Goal: Find specific page/section: Find specific page/section

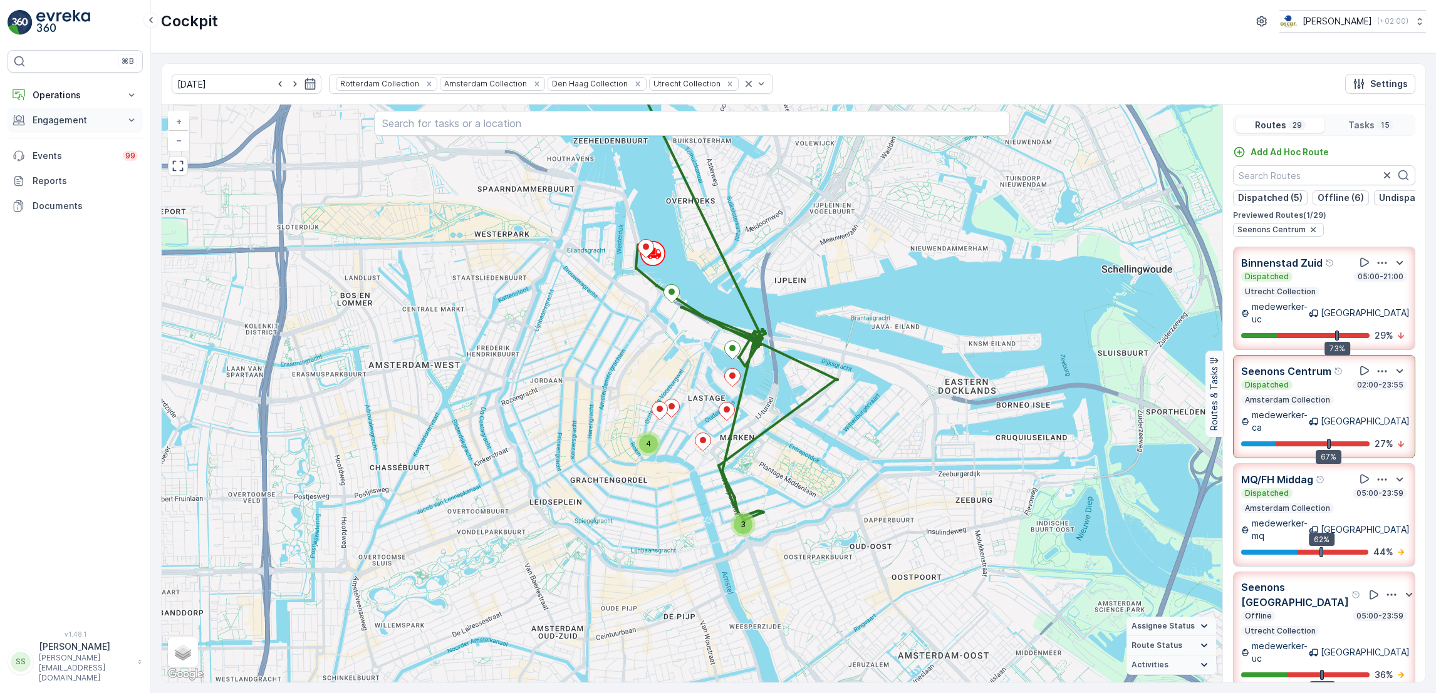
click at [37, 123] on p "Engagement" at bounding box center [75, 120] width 85 height 13
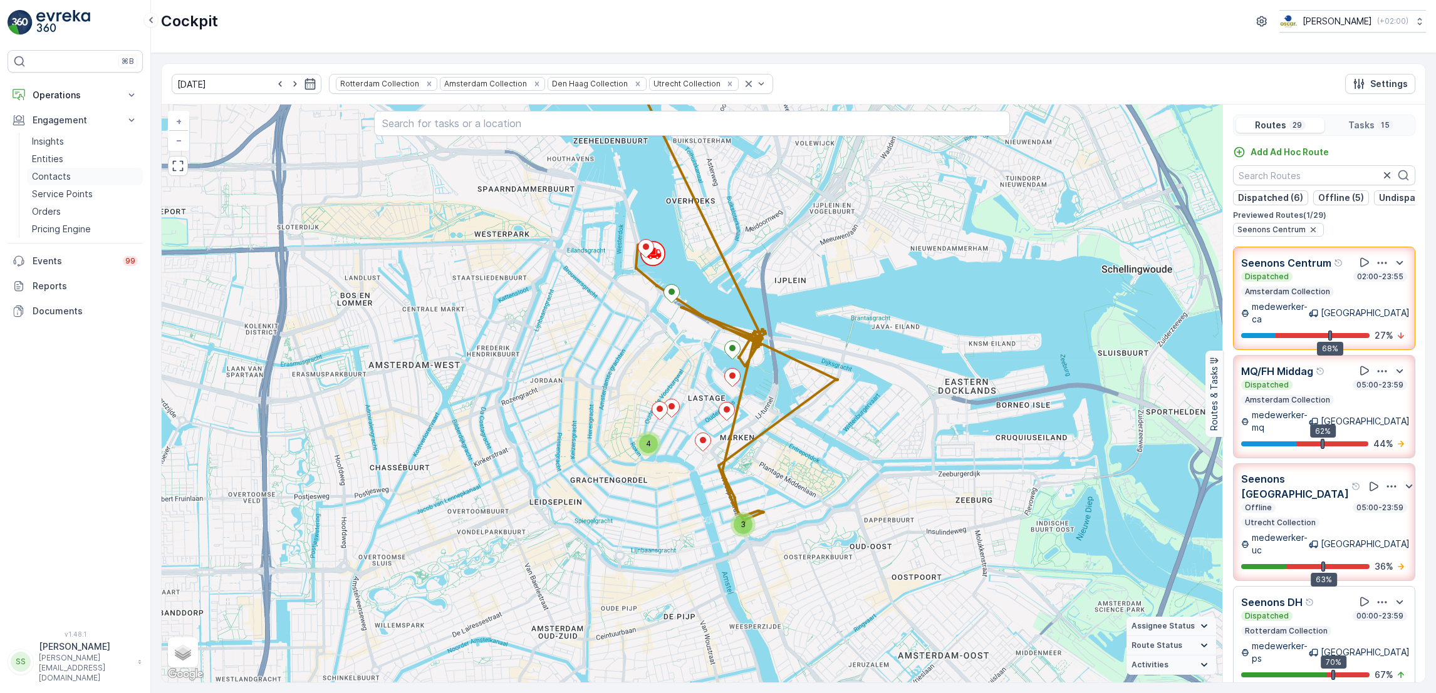
click at [54, 174] on p "Contacts" at bounding box center [51, 176] width 39 height 13
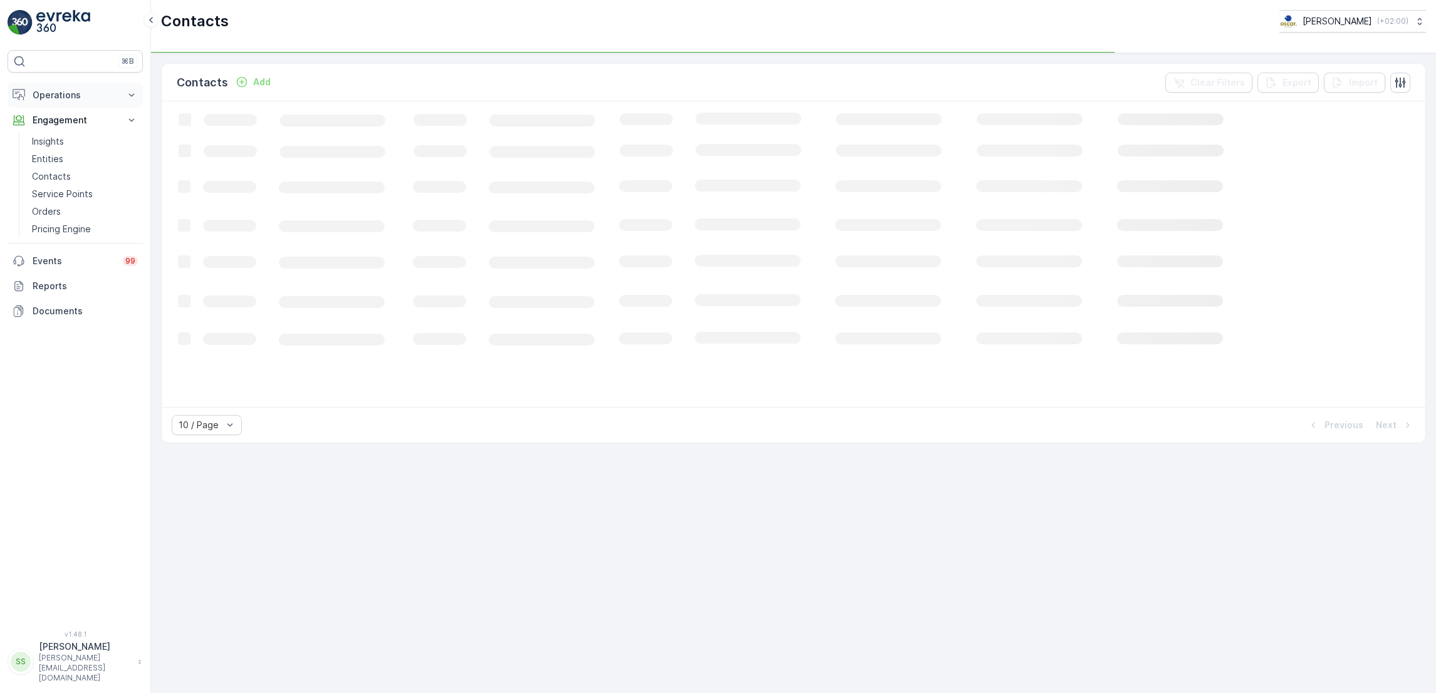
click at [63, 101] on p "Operations" at bounding box center [75, 95] width 85 height 13
click at [70, 150] on p "Routes & Tasks" at bounding box center [64, 151] width 65 height 13
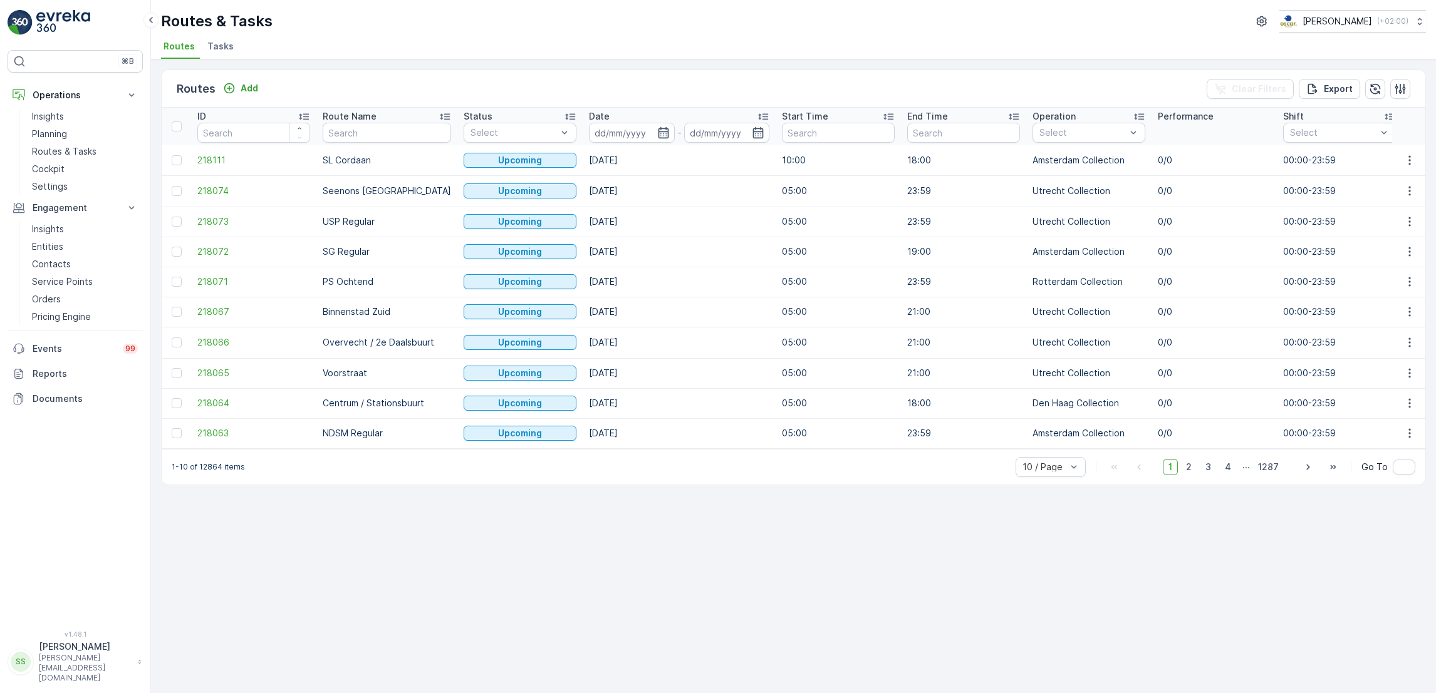
click at [214, 45] on span "Tasks" at bounding box center [220, 46] width 26 height 13
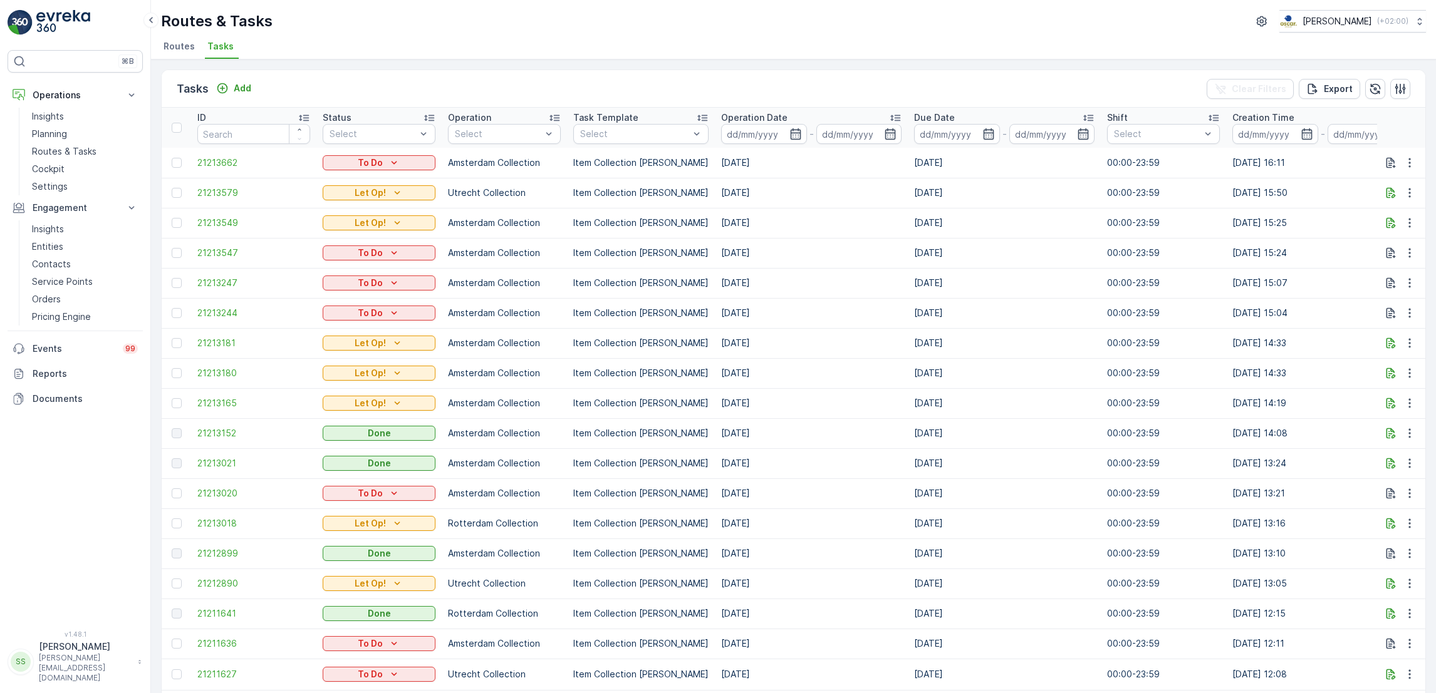
click at [179, 48] on span "Routes" at bounding box center [178, 46] width 31 height 13
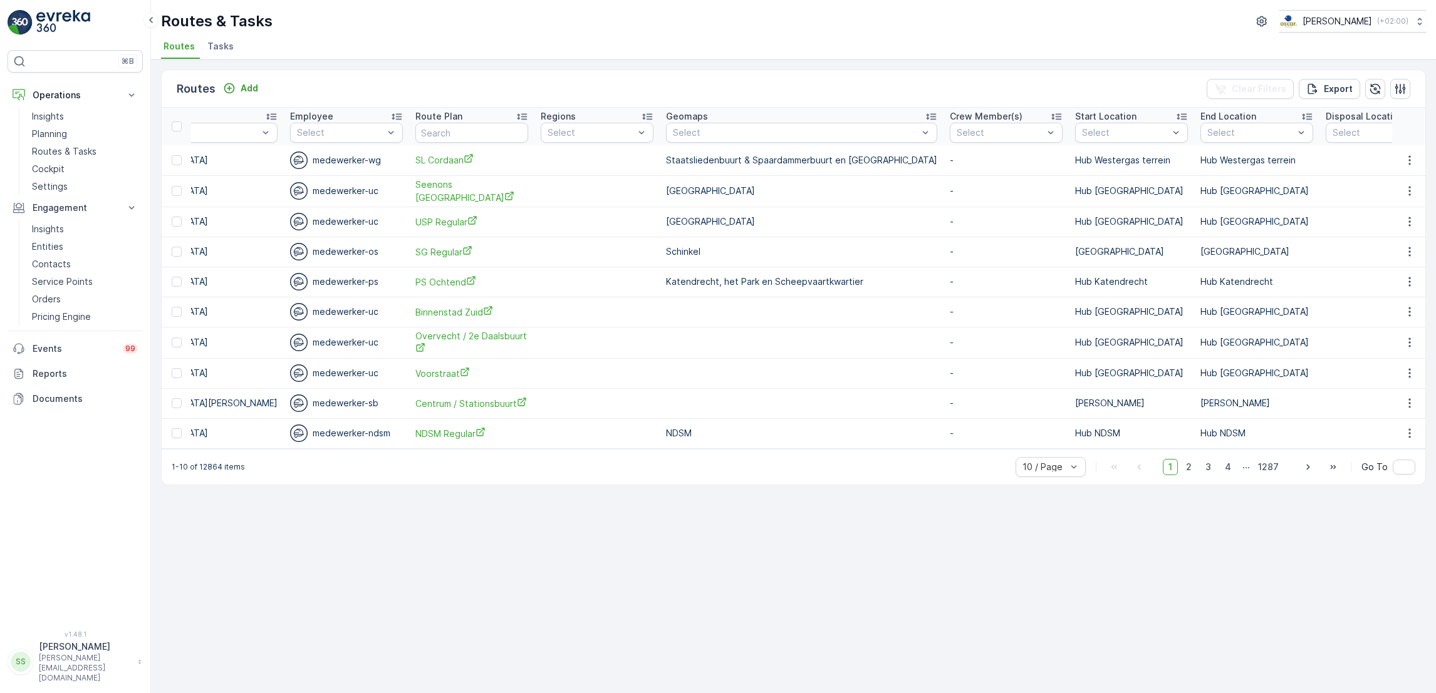
scroll to position [0, 1363]
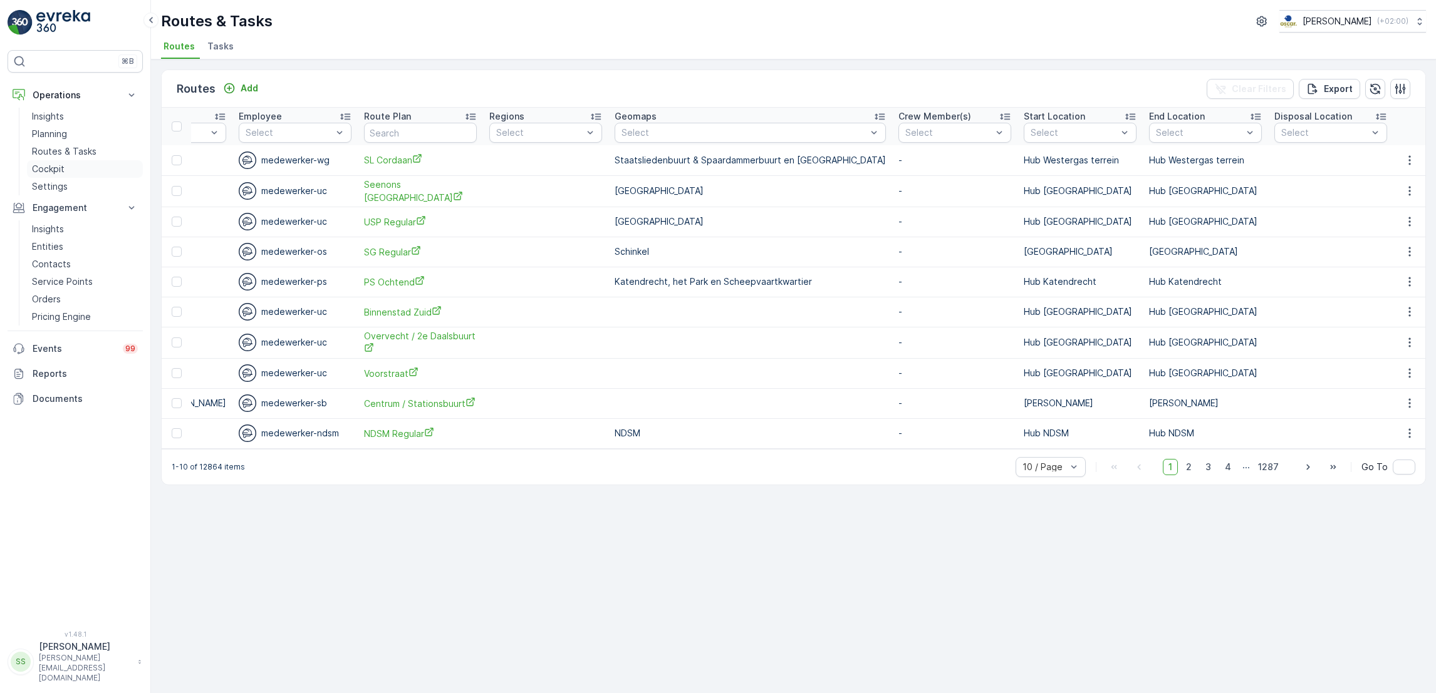
click at [63, 169] on link "Cockpit" at bounding box center [85, 169] width 116 height 18
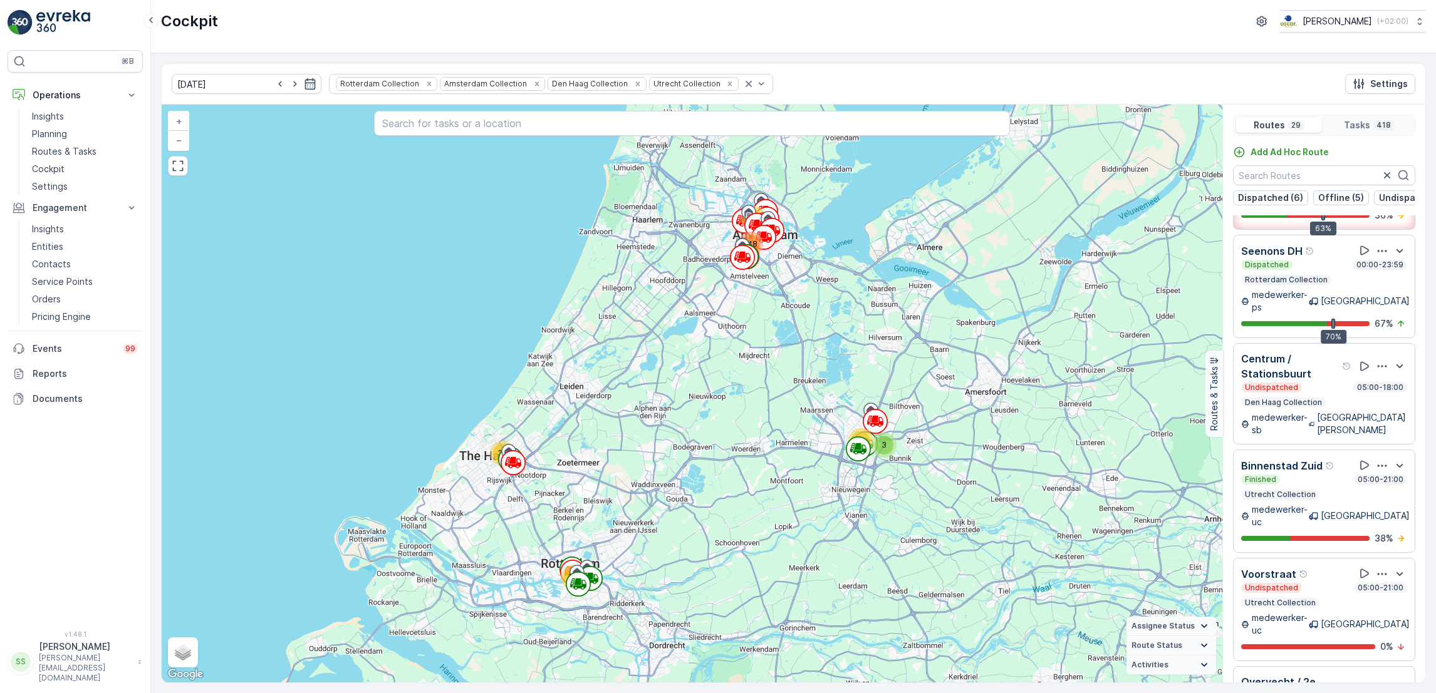
scroll to position [316, 0]
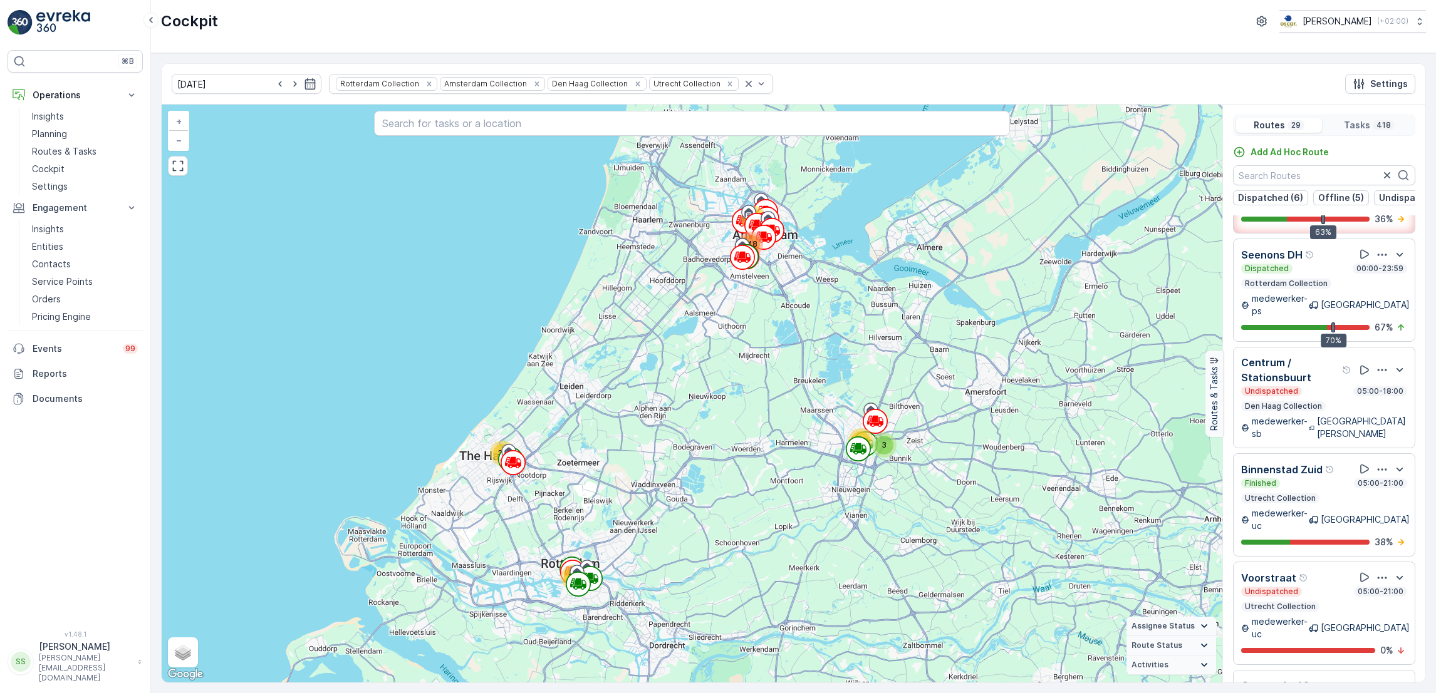
click at [1319, 479] on div "Finished 05:00-21:00 Utrecht Collection" at bounding box center [1324, 491] width 166 height 25
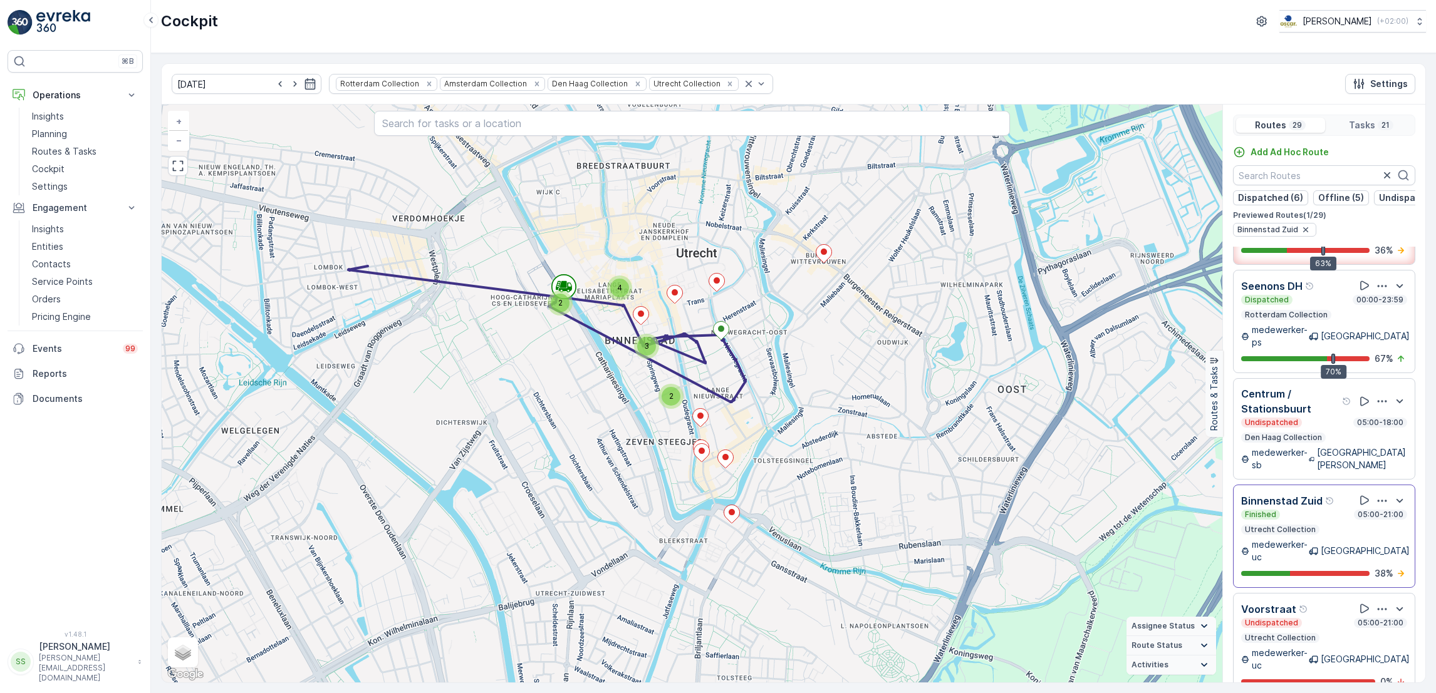
click at [1376, 495] on icon "button" at bounding box center [1382, 501] width 13 height 13
click at [31, 146] on link "Routes & Tasks" at bounding box center [85, 152] width 116 height 18
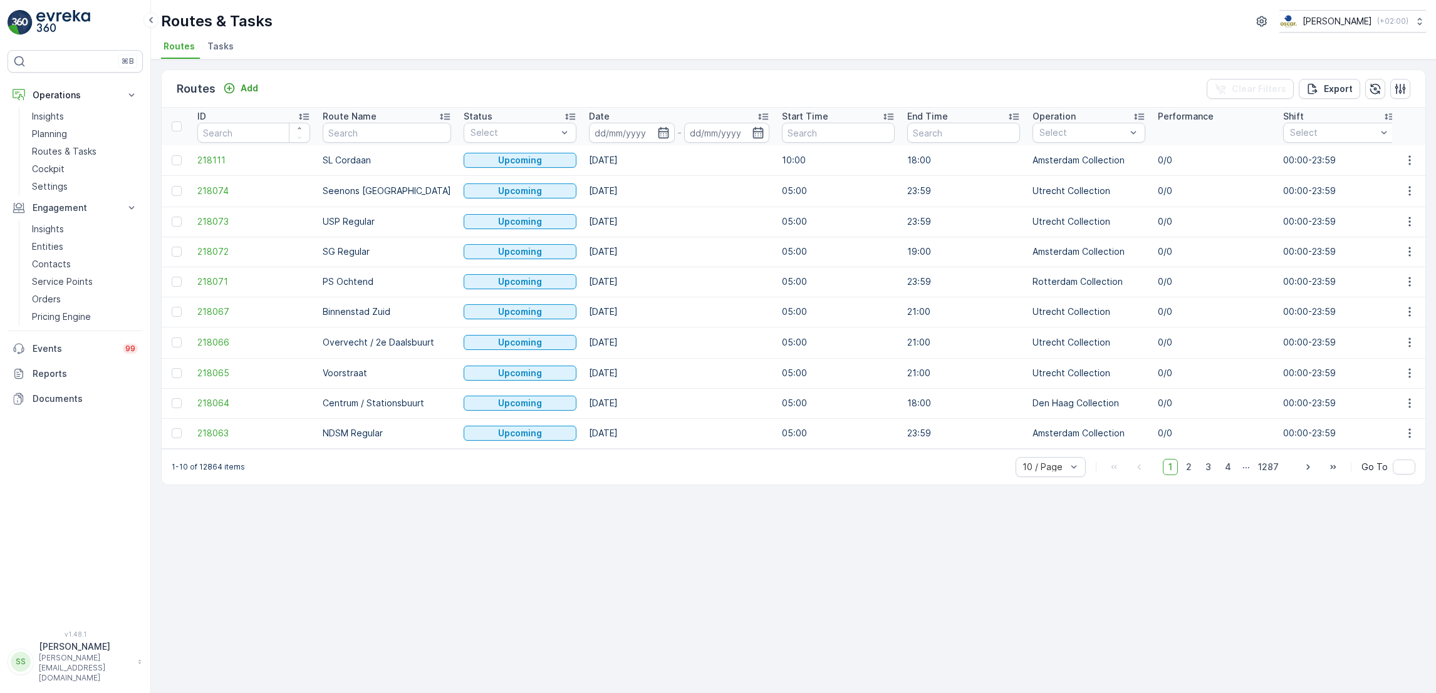
click at [207, 58] on li "Tasks" at bounding box center [222, 48] width 34 height 21
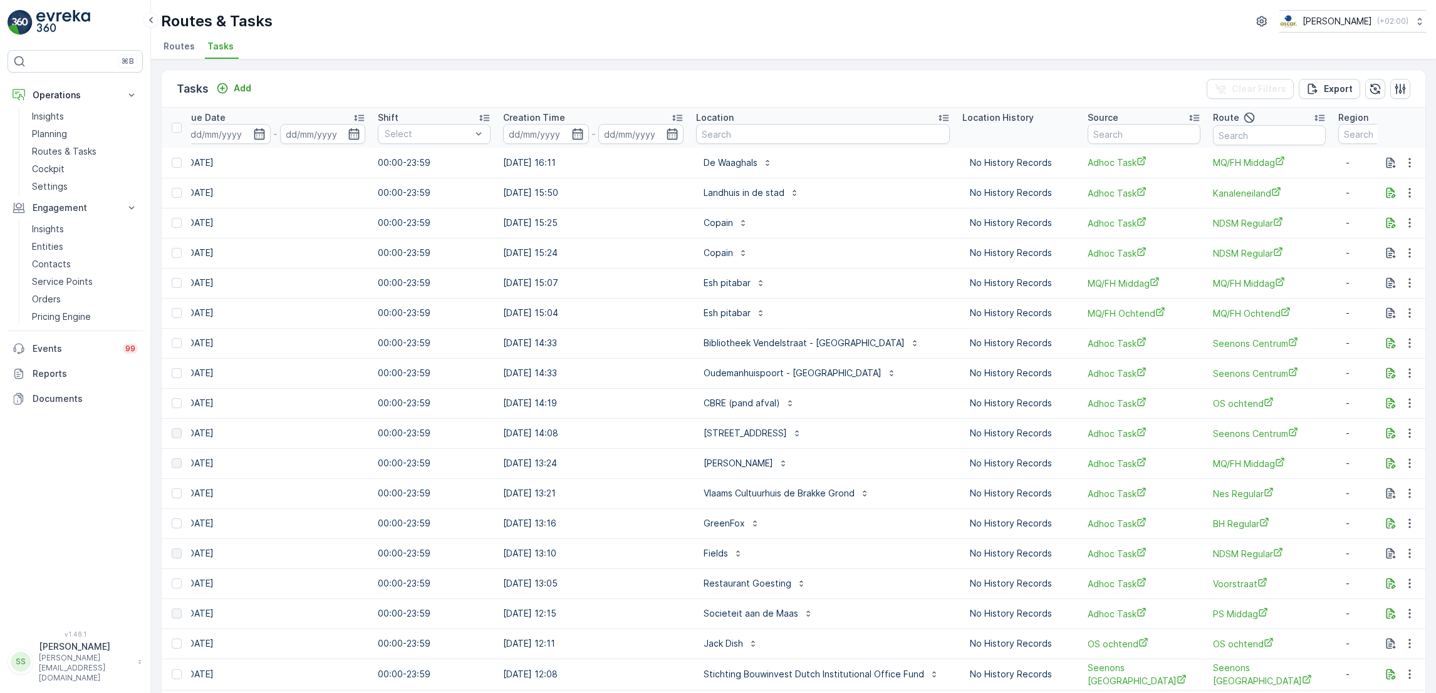
scroll to position [0, 794]
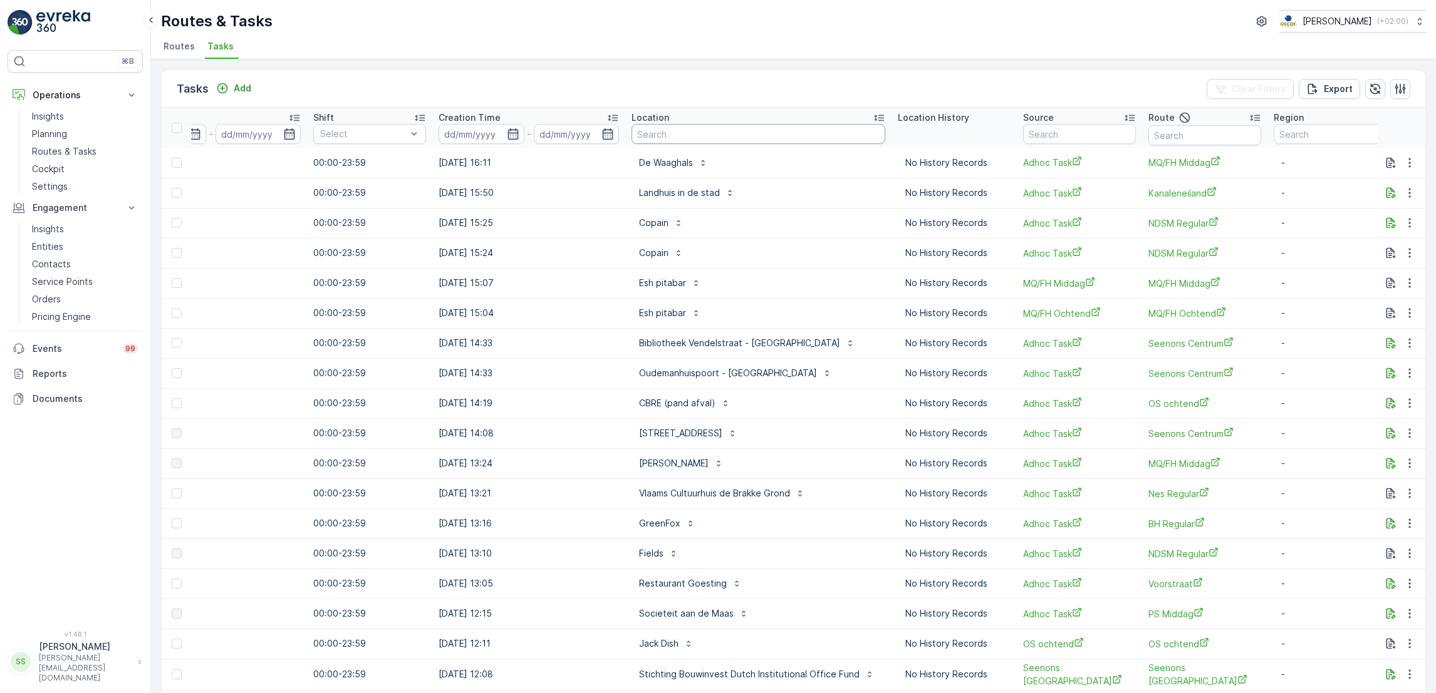
click at [737, 140] on input "text" at bounding box center [758, 134] width 254 height 20
type input "b"
type input "binnen"
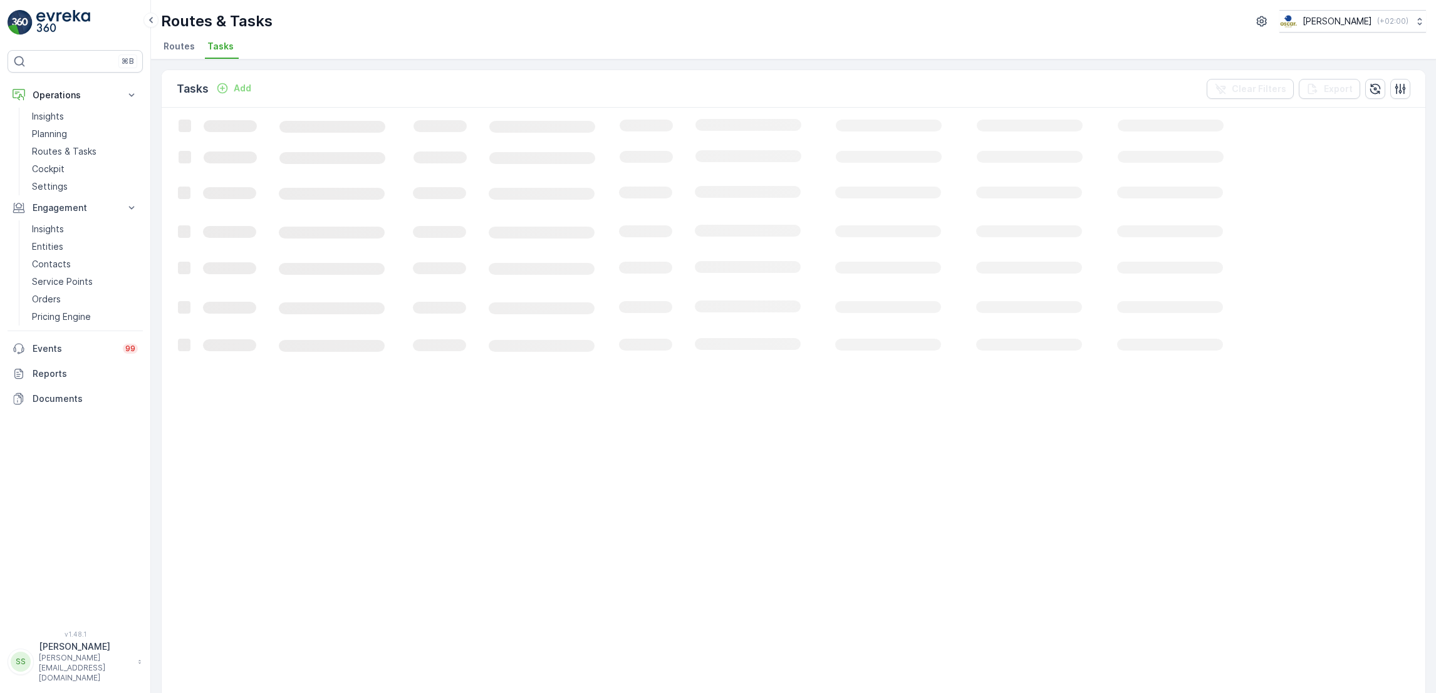
click at [179, 50] on span "Routes" at bounding box center [178, 46] width 31 height 13
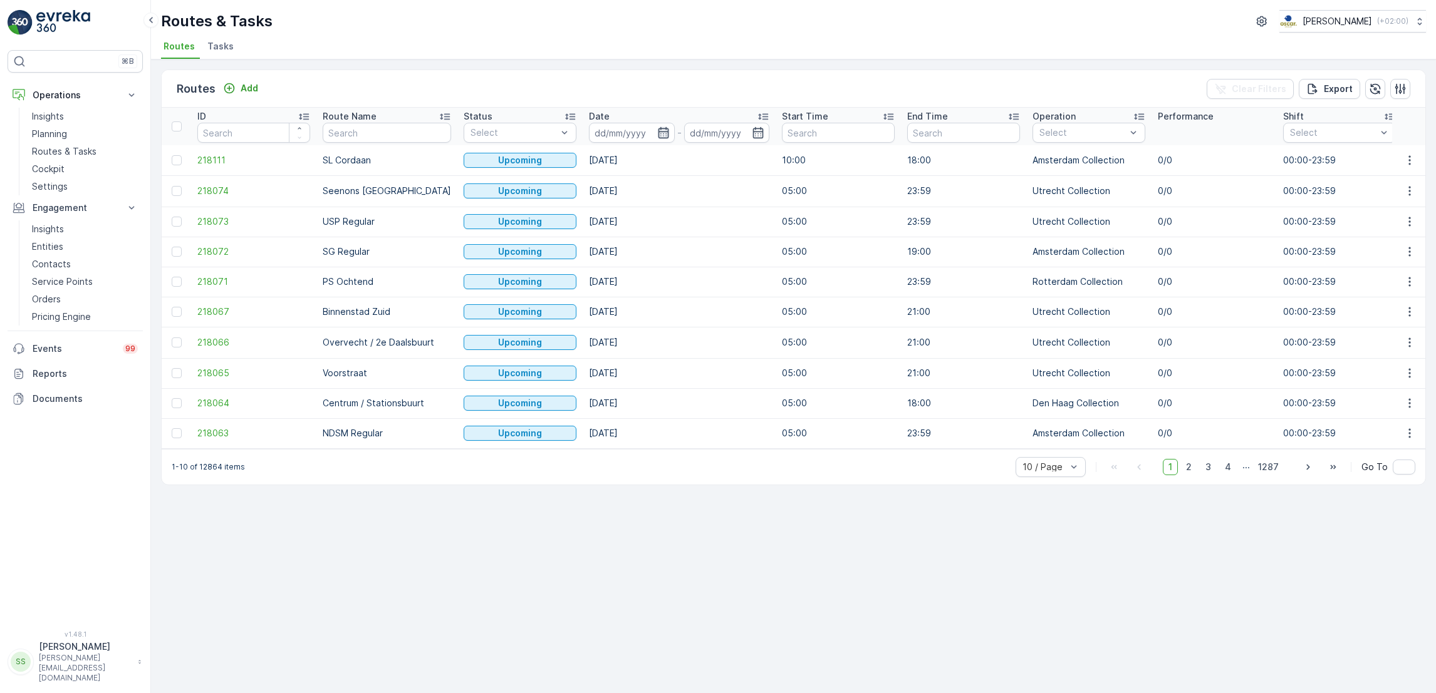
click at [658, 138] on icon "button" at bounding box center [663, 132] width 11 height 11
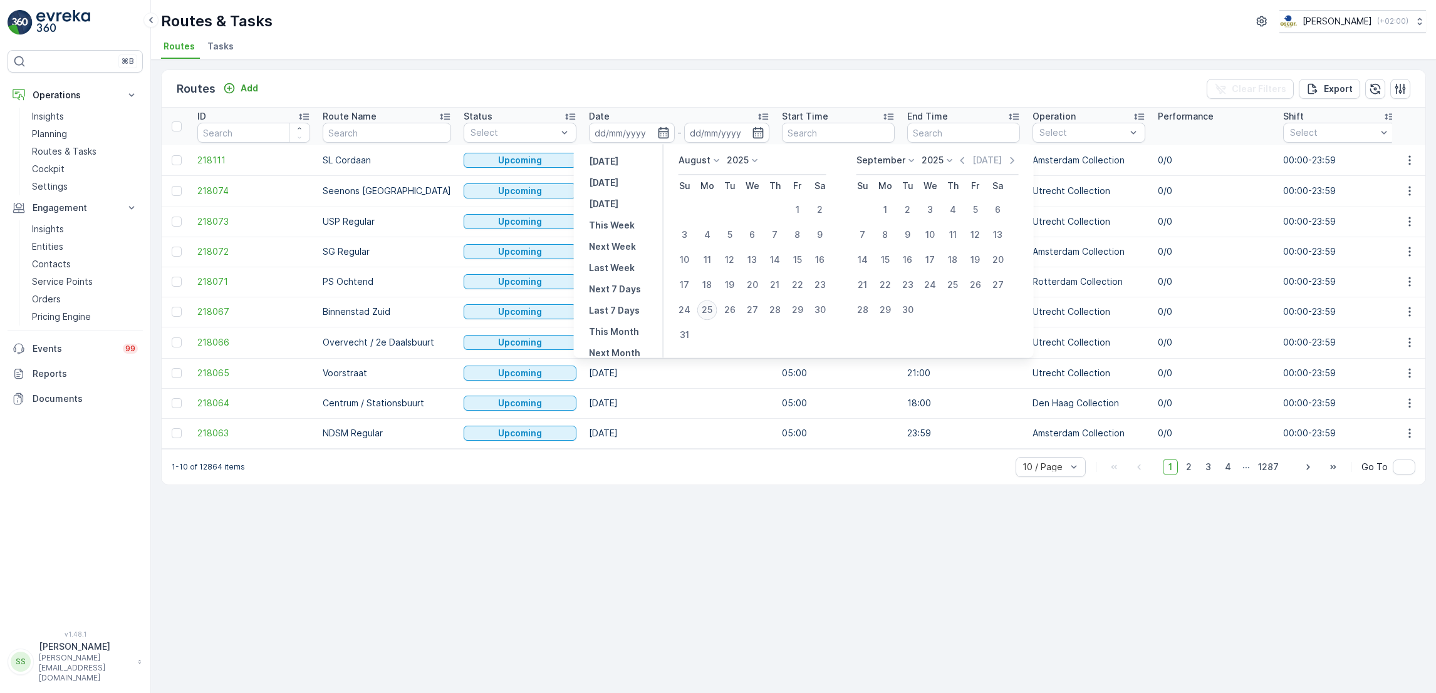
click at [705, 311] on div "25" at bounding box center [707, 310] width 20 height 20
type input "[DATE]"
click at [705, 311] on div "25" at bounding box center [707, 310] width 20 height 20
type input "[DATE]"
click at [705, 311] on div "25" at bounding box center [707, 310] width 20 height 20
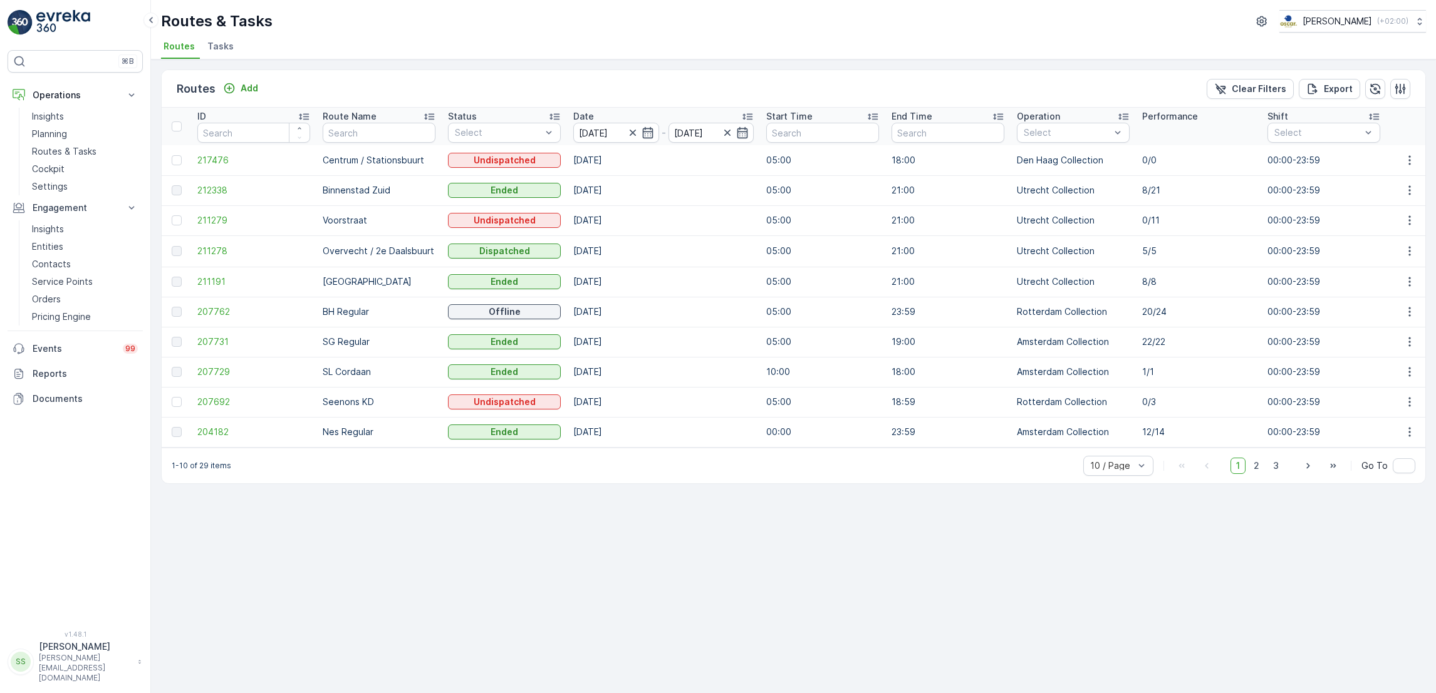
scroll to position [0, 37]
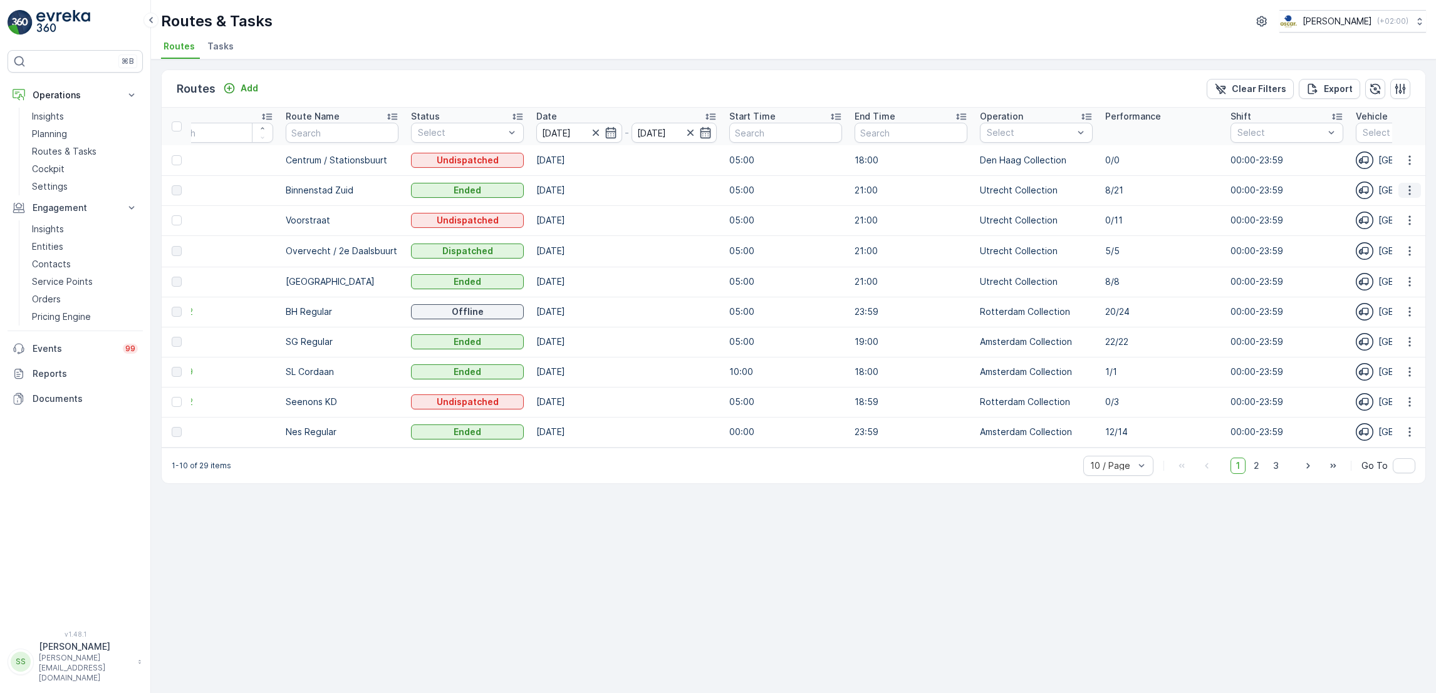
click at [1413, 188] on icon "button" at bounding box center [1409, 190] width 13 height 13
click at [1395, 208] on span "See More Details" at bounding box center [1380, 208] width 73 height 13
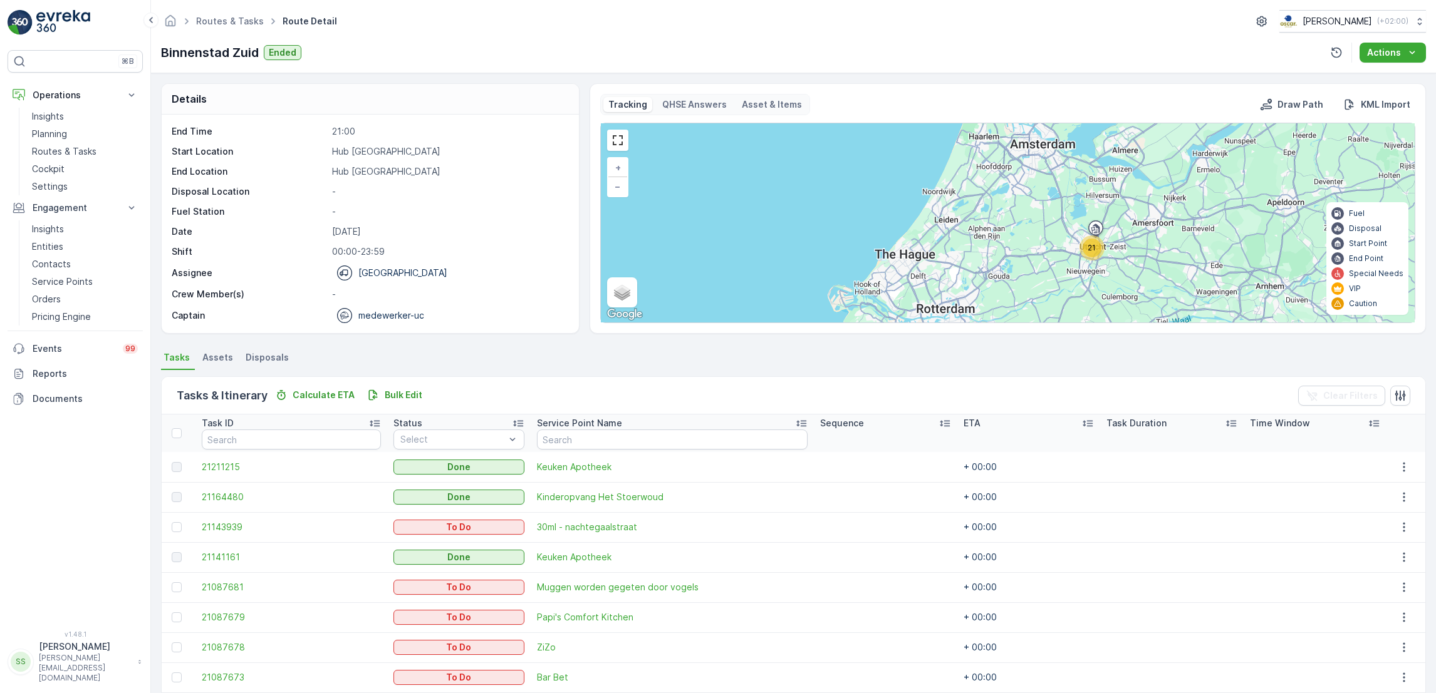
scroll to position [412, 0]
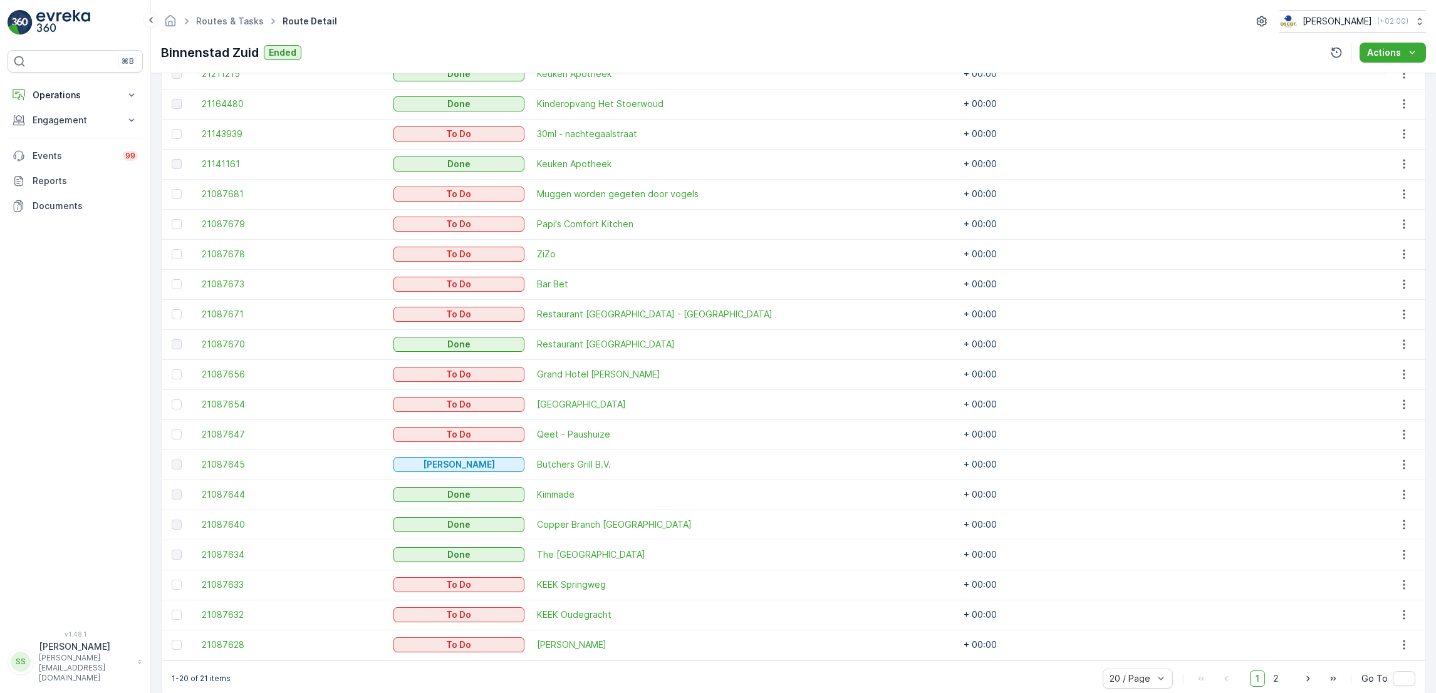
scroll to position [412, 0]
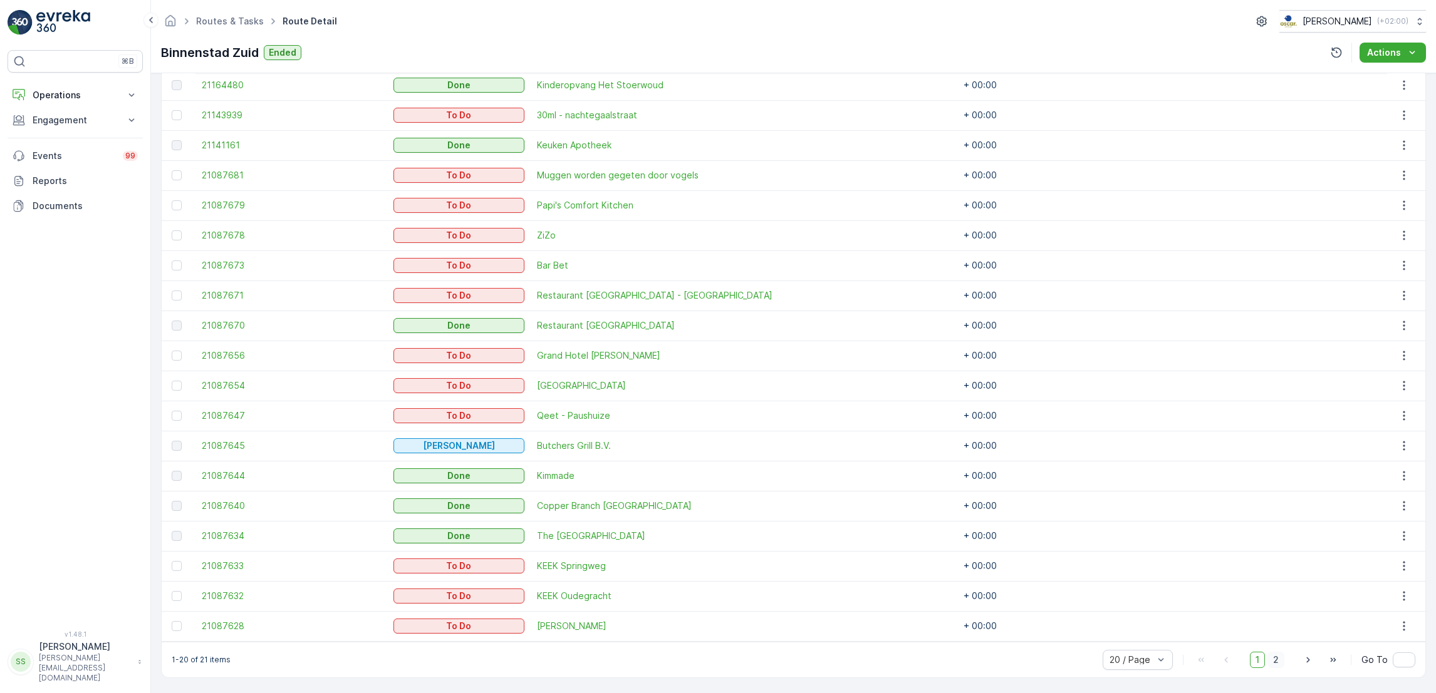
click at [1272, 659] on span "2" at bounding box center [1275, 660] width 17 height 16
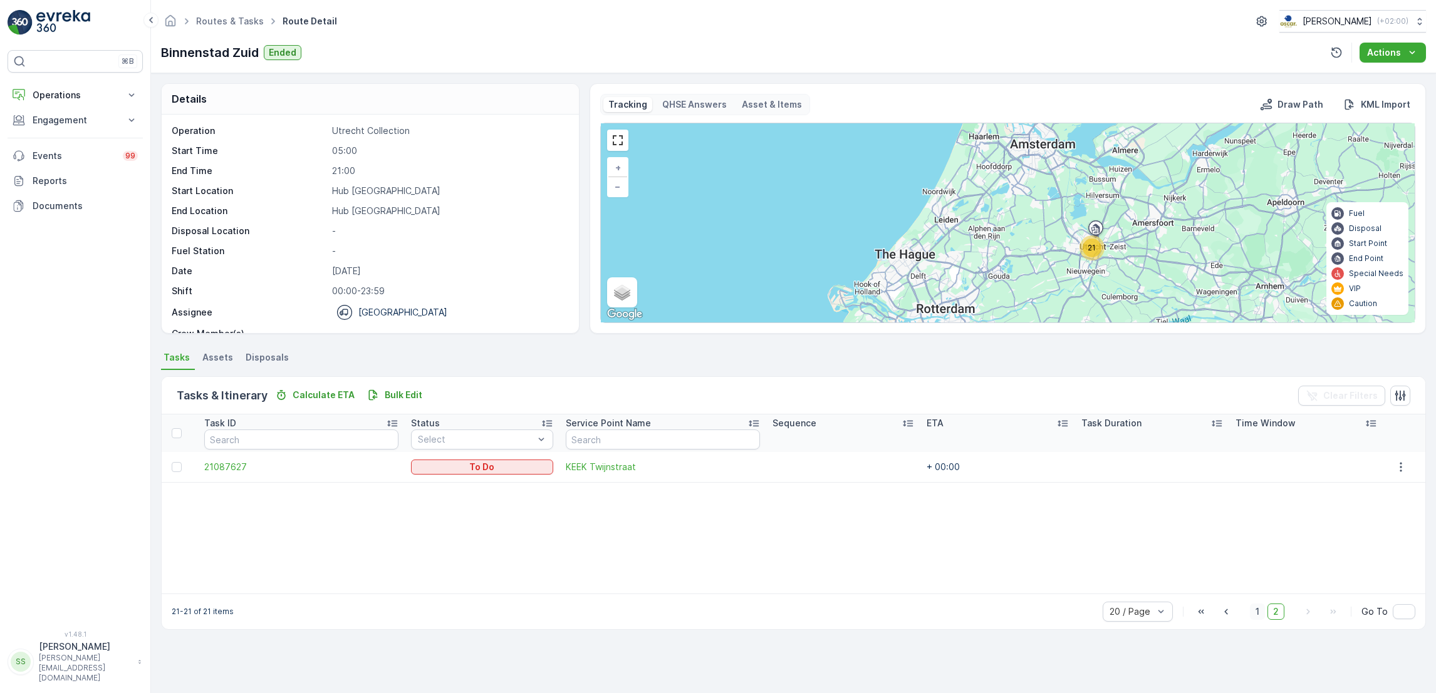
click at [1260, 611] on span "1" at bounding box center [1257, 612] width 15 height 16
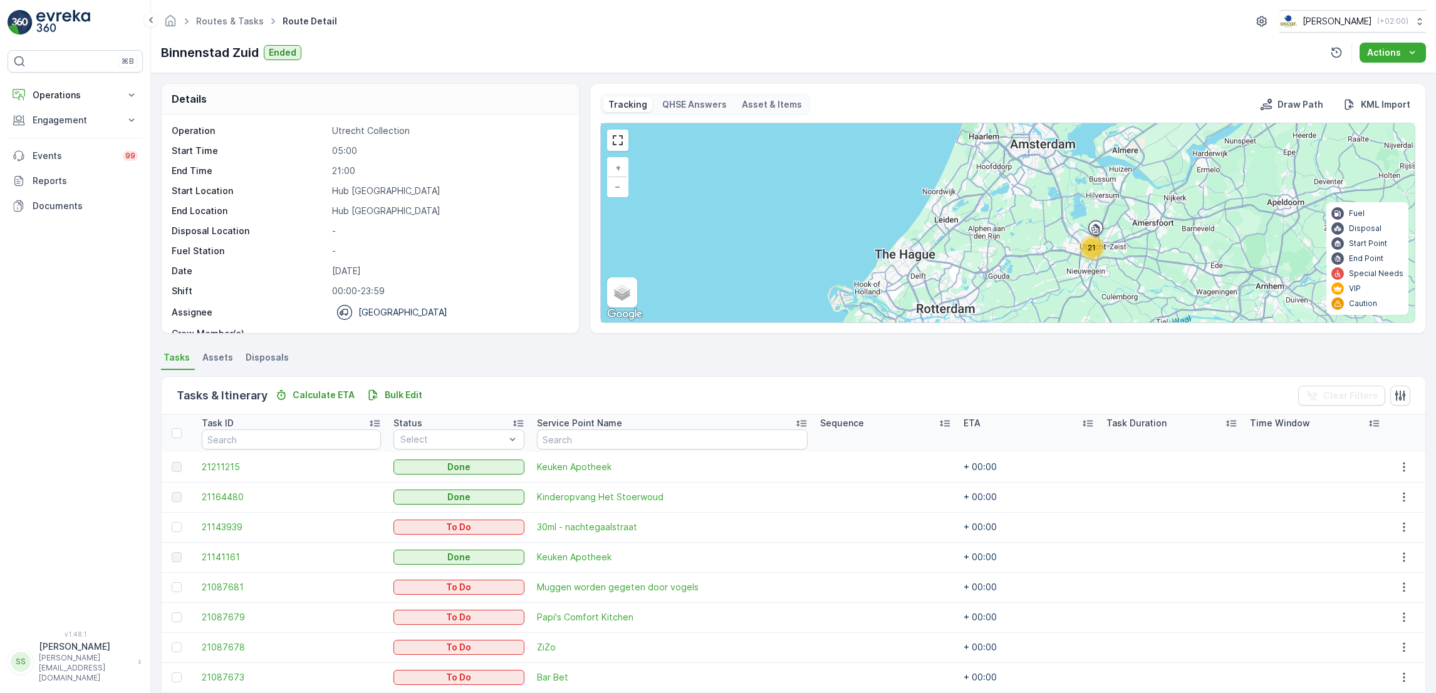
scroll to position [412, 0]
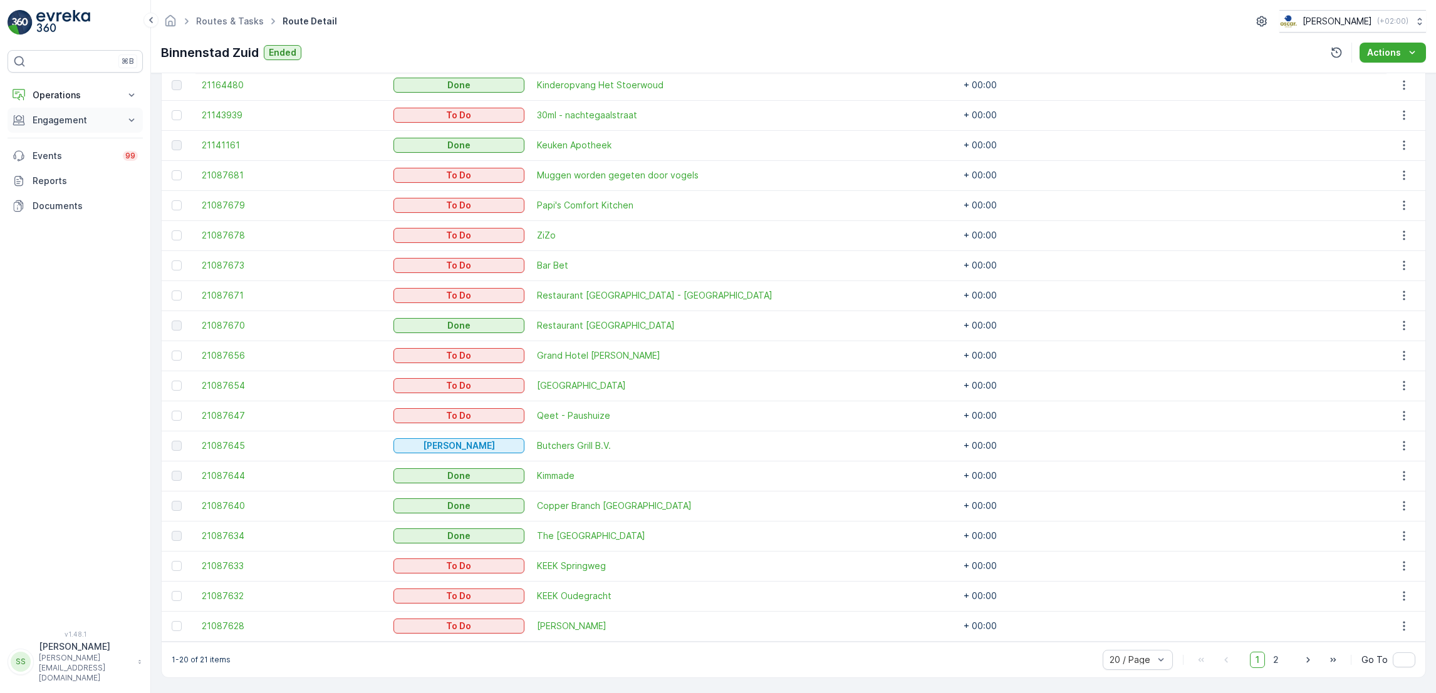
click at [40, 122] on p "Engagement" at bounding box center [75, 120] width 85 height 13
click at [44, 192] on p "Service Points" at bounding box center [62, 194] width 61 height 13
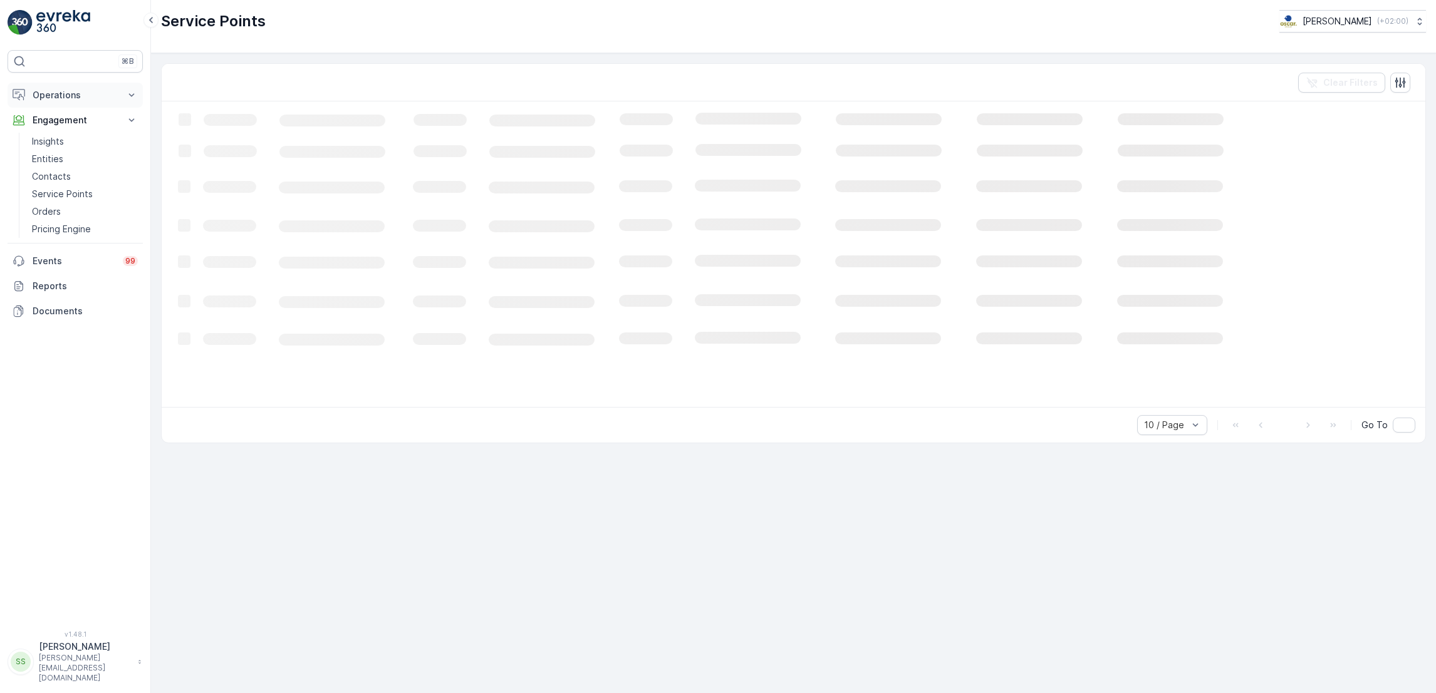
click at [65, 93] on p "Operations" at bounding box center [75, 95] width 85 height 13
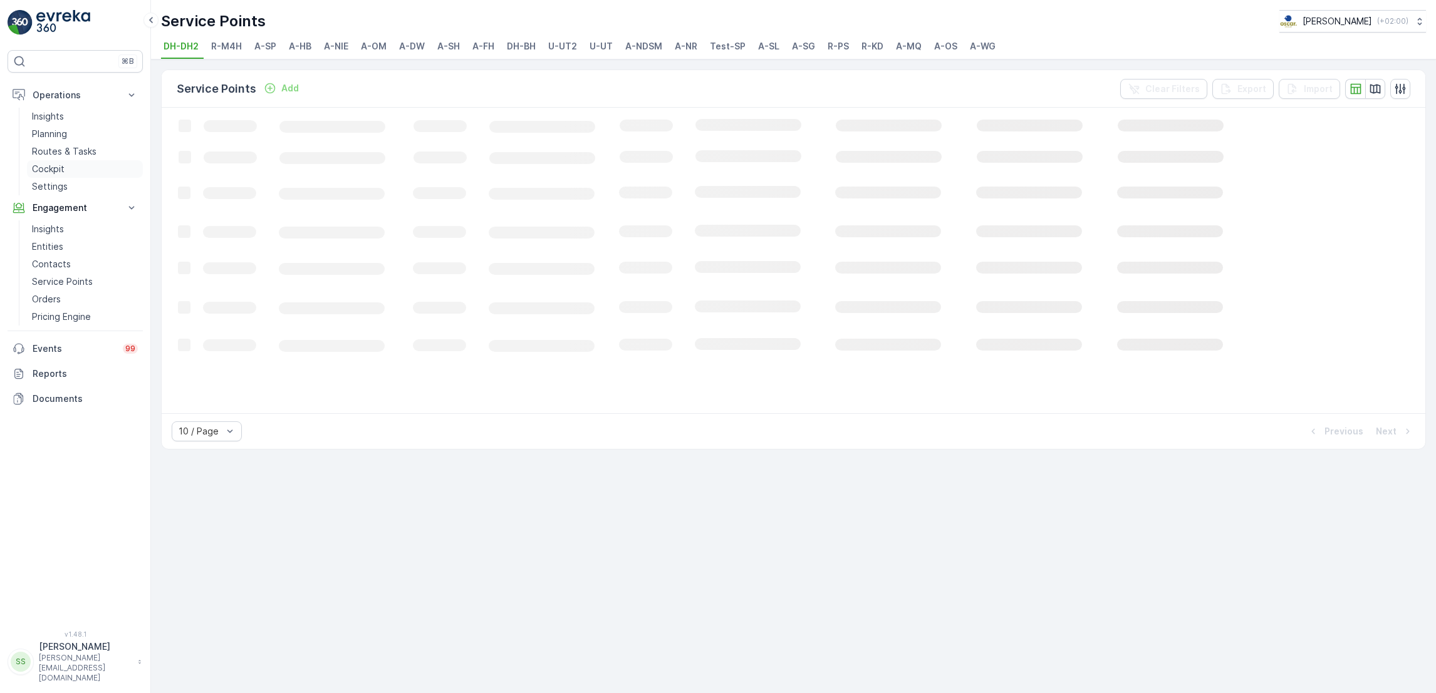
click at [54, 166] on p "Cockpit" at bounding box center [48, 169] width 33 height 13
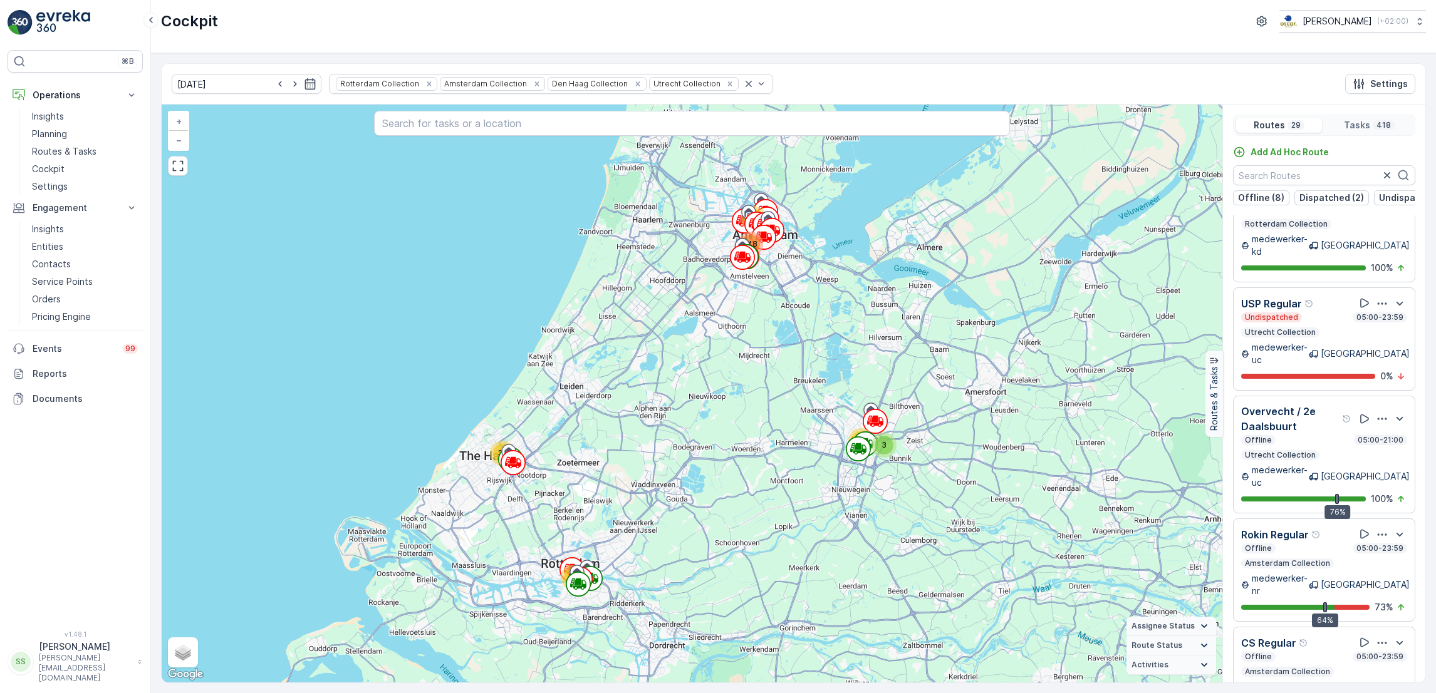
scroll to position [31, 0]
